Goal: Check status: Check status

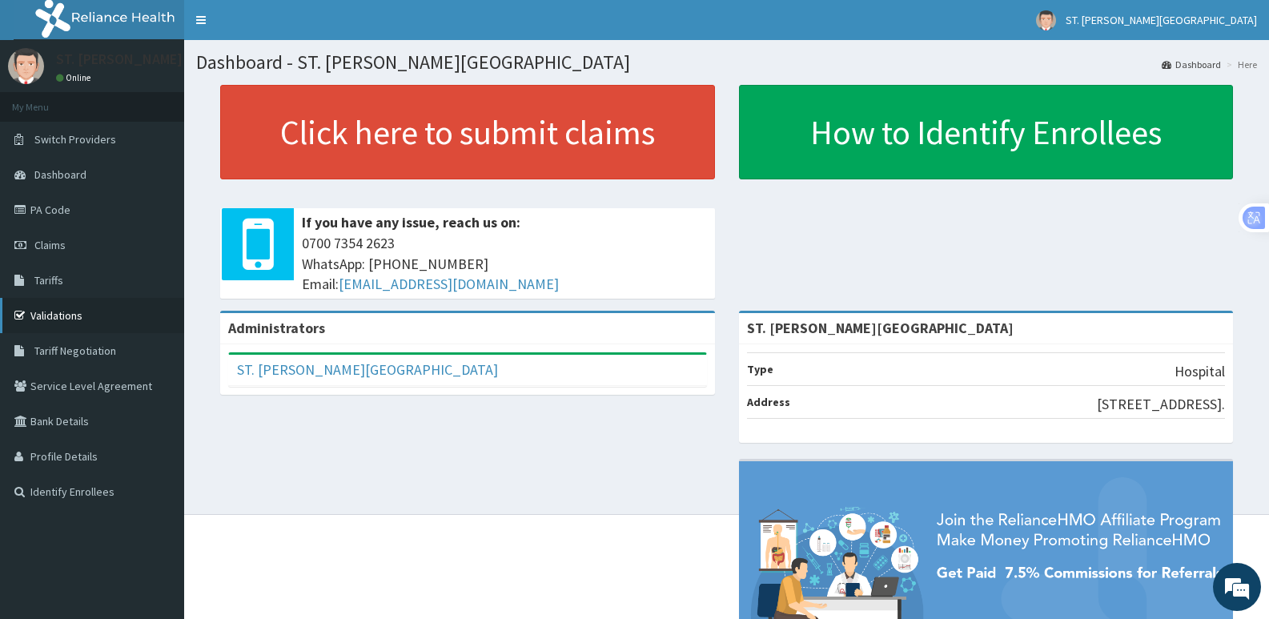
click at [90, 319] on link "Validations" at bounding box center [92, 315] width 184 height 35
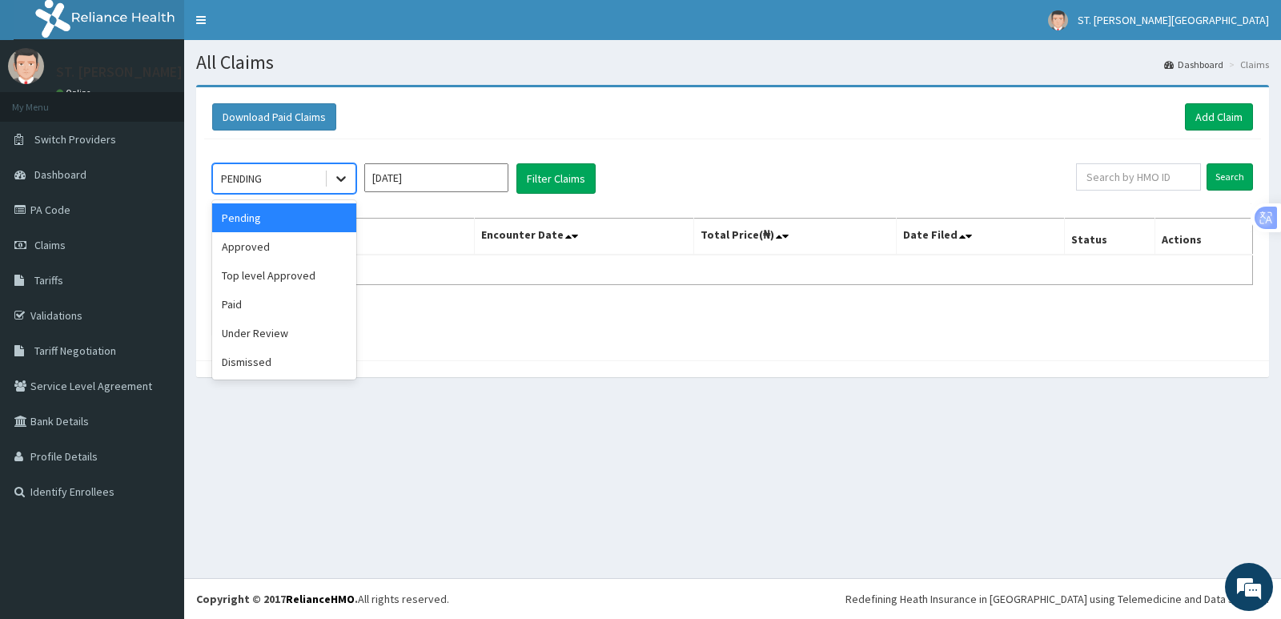
click at [341, 179] on icon at bounding box center [341, 179] width 16 height 16
click at [271, 334] on div "Under Review" at bounding box center [284, 333] width 144 height 29
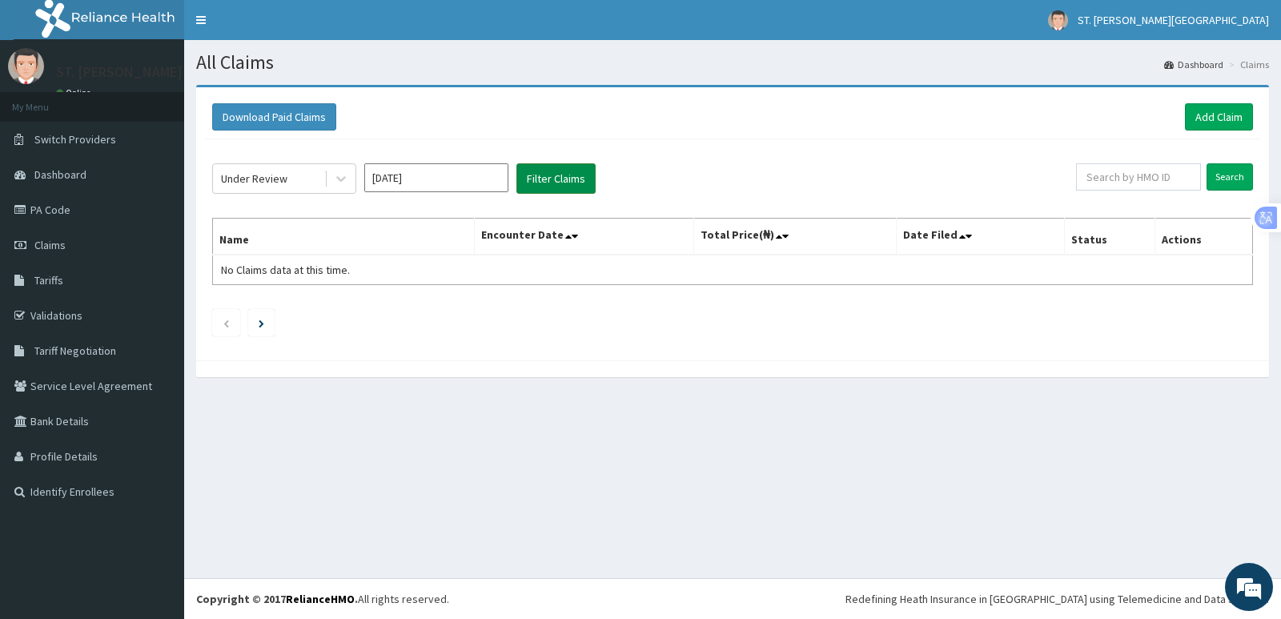
click at [549, 178] on button "Filter Claims" at bounding box center [555, 178] width 79 height 30
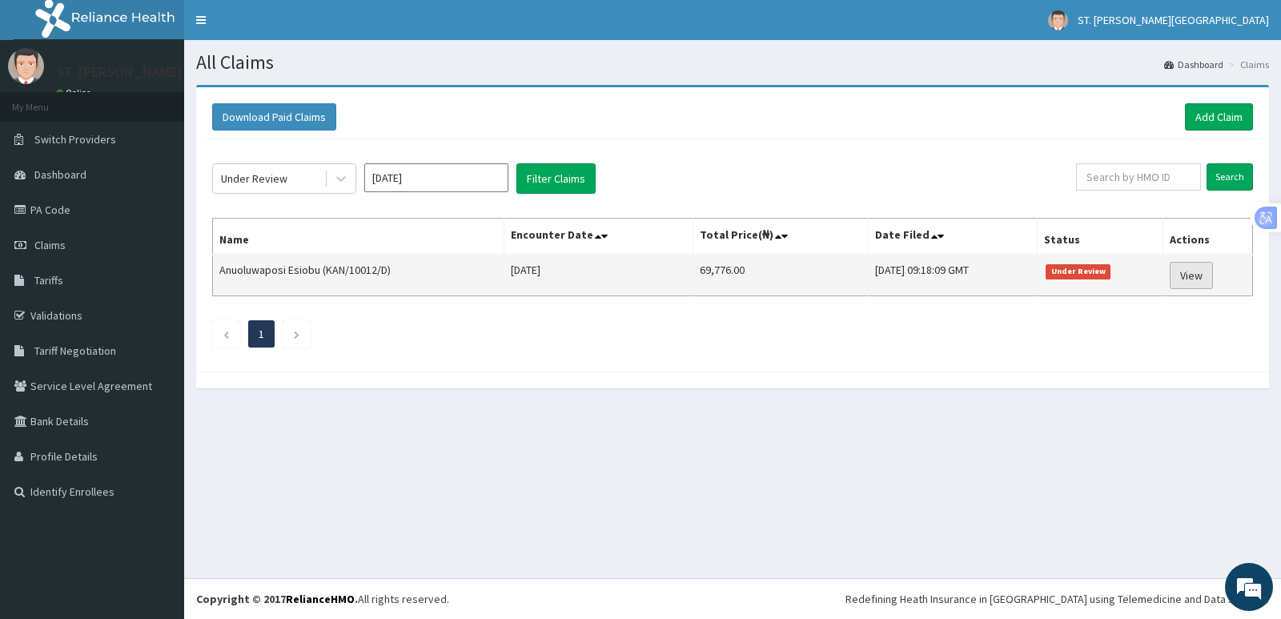
click at [1196, 277] on link "View" at bounding box center [1191, 275] width 43 height 27
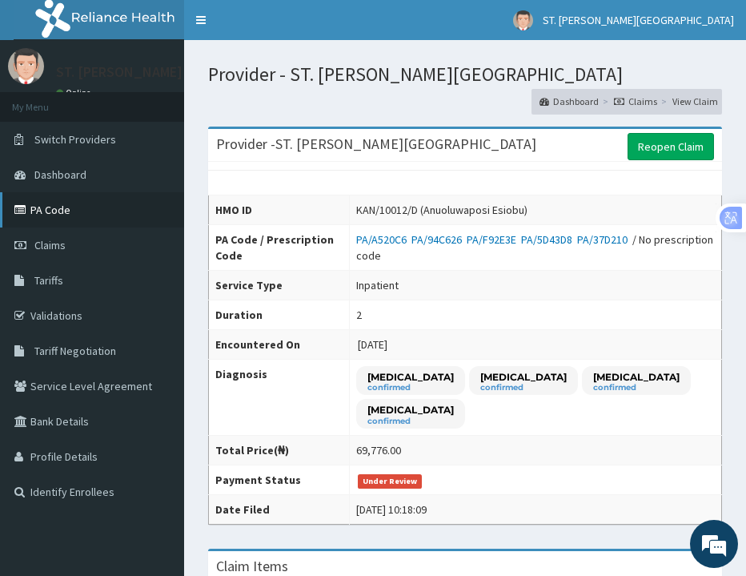
click at [68, 209] on link "PA Code" at bounding box center [92, 209] width 184 height 35
